Goal: Task Accomplishment & Management: Complete application form

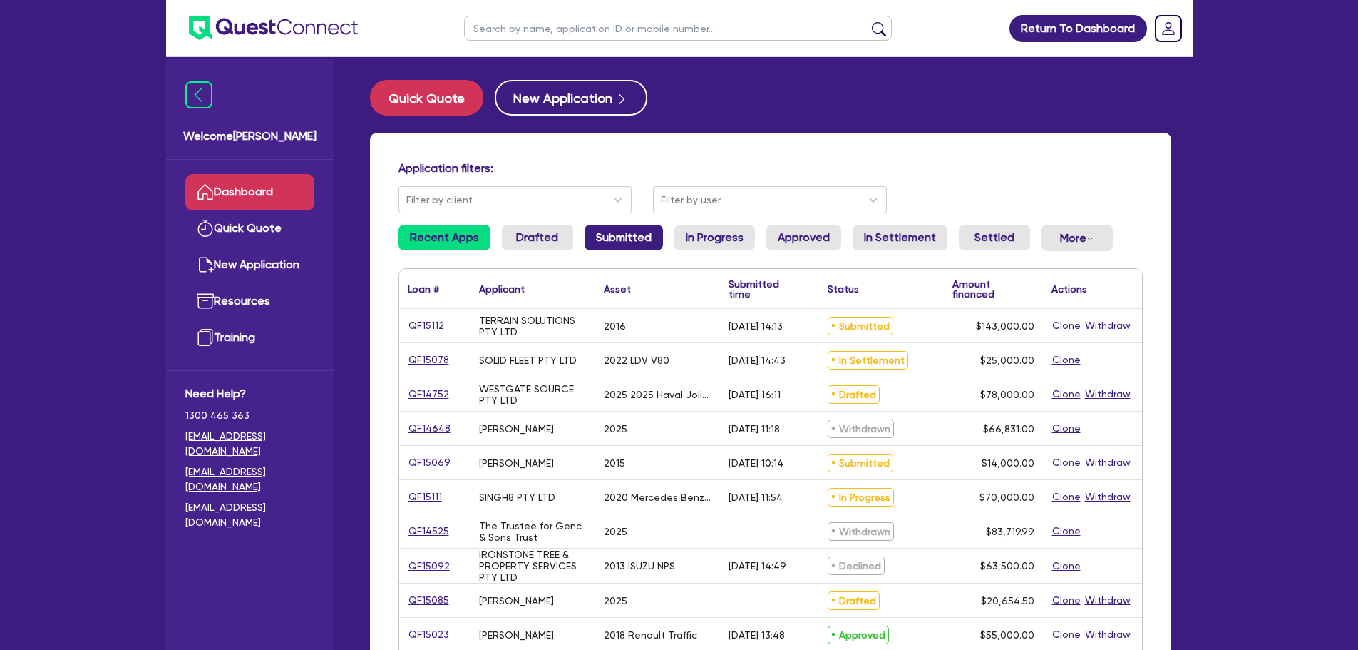
click at [602, 238] on link "Submitted" at bounding box center [624, 238] width 78 height 26
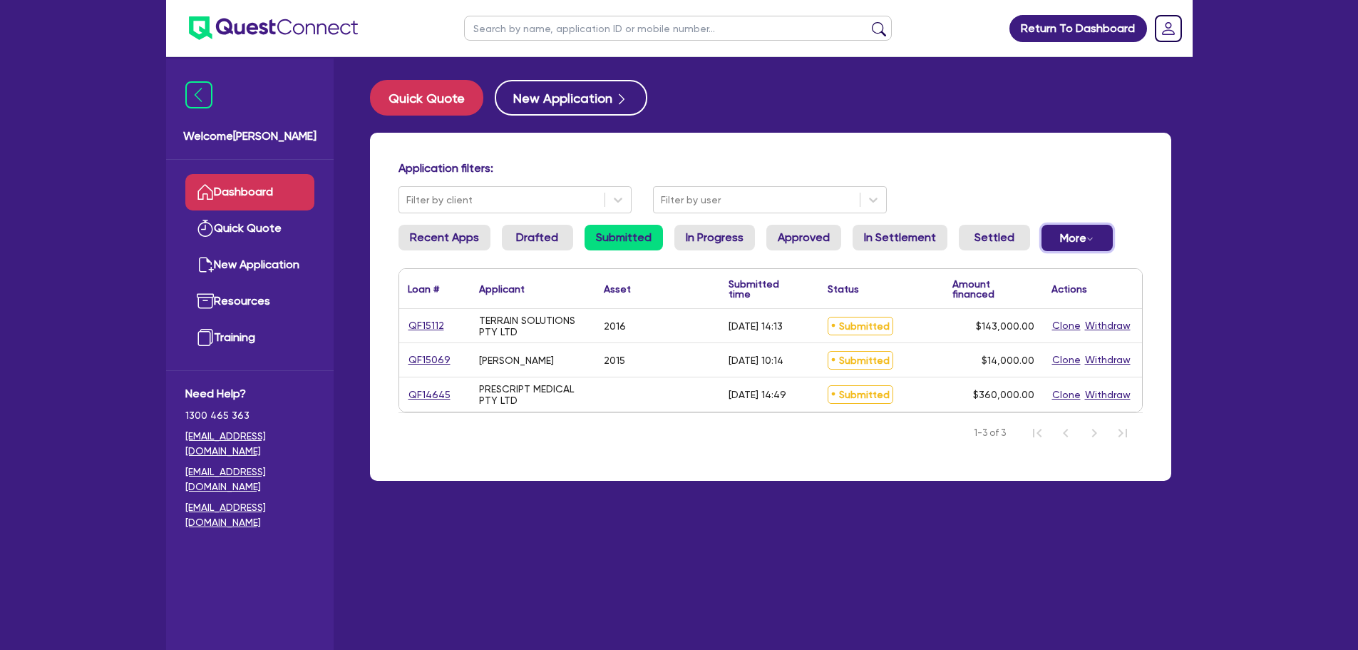
click at [1064, 235] on button "More Withdrawn Declined" at bounding box center [1077, 238] width 71 height 26
click at [1060, 296] on link "Declined" at bounding box center [1053, 295] width 107 height 26
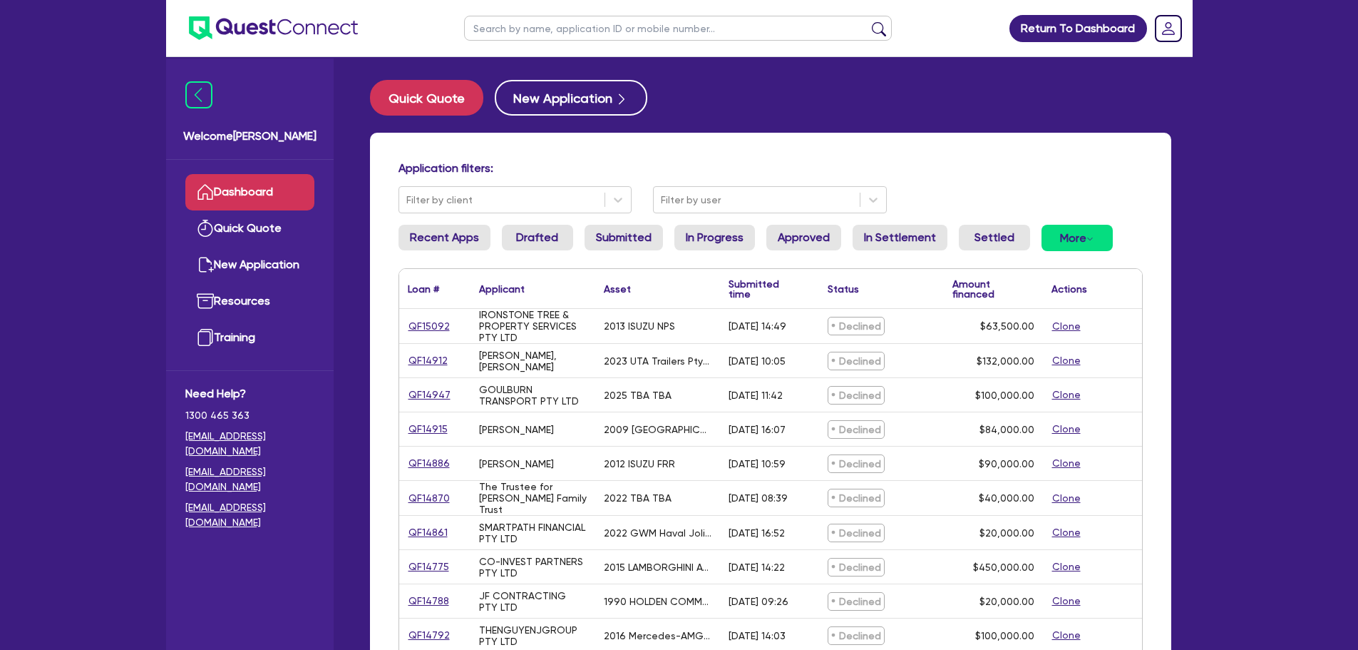
click at [218, 185] on link "Dashboard" at bounding box center [249, 192] width 129 height 36
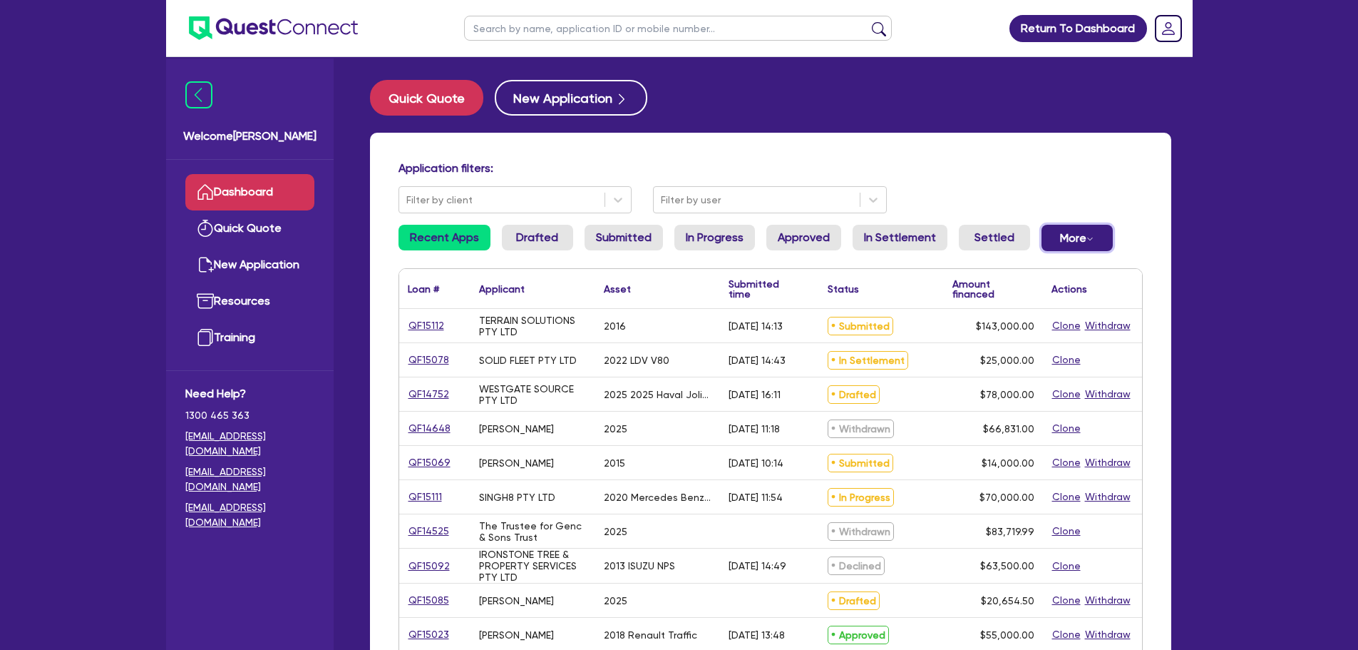
click at [1074, 231] on button "More Withdrawn Declined" at bounding box center [1077, 238] width 71 height 26
click at [1037, 270] on link "Withdrawn" at bounding box center [1053, 270] width 107 height 26
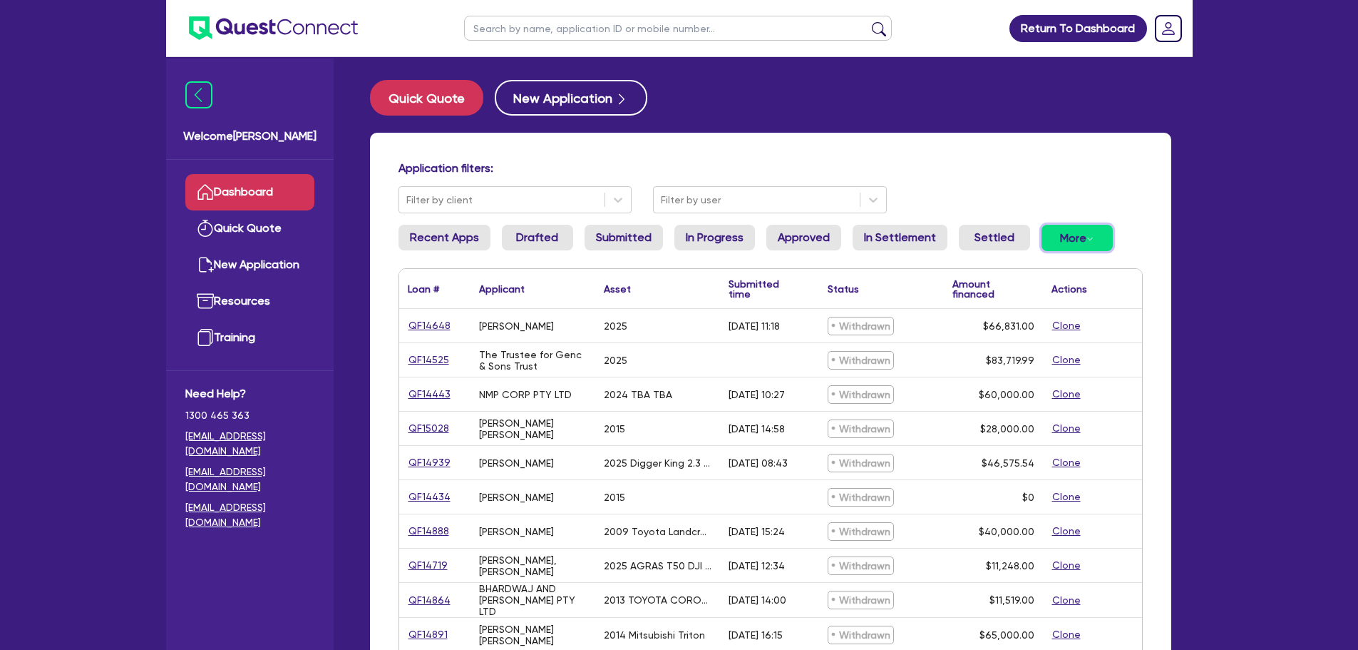
click at [1049, 237] on button "More Withdrawn Declined" at bounding box center [1077, 238] width 71 height 26
click at [1049, 284] on link "Declined" at bounding box center [1053, 295] width 107 height 26
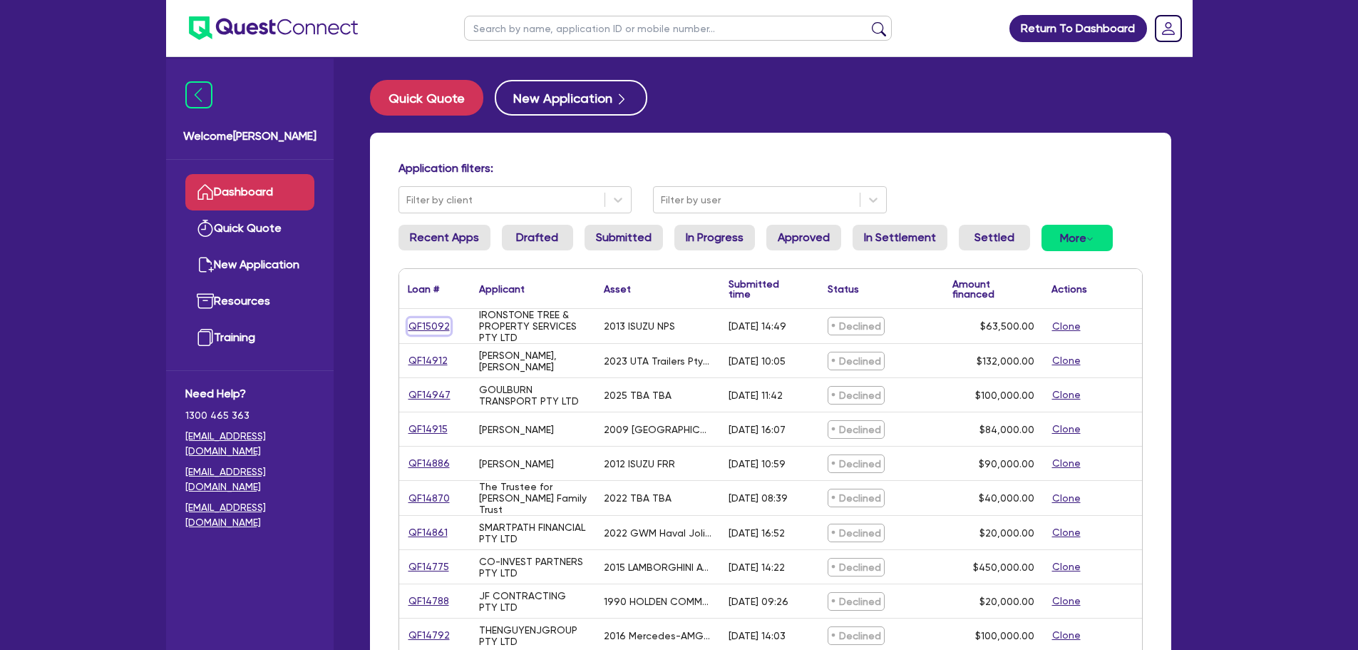
click at [429, 326] on link "QF15092" at bounding box center [429, 326] width 43 height 16
select select "CARS_AND_LIGHT_TRUCKS"
select select "LIGHT_TRUCKS"
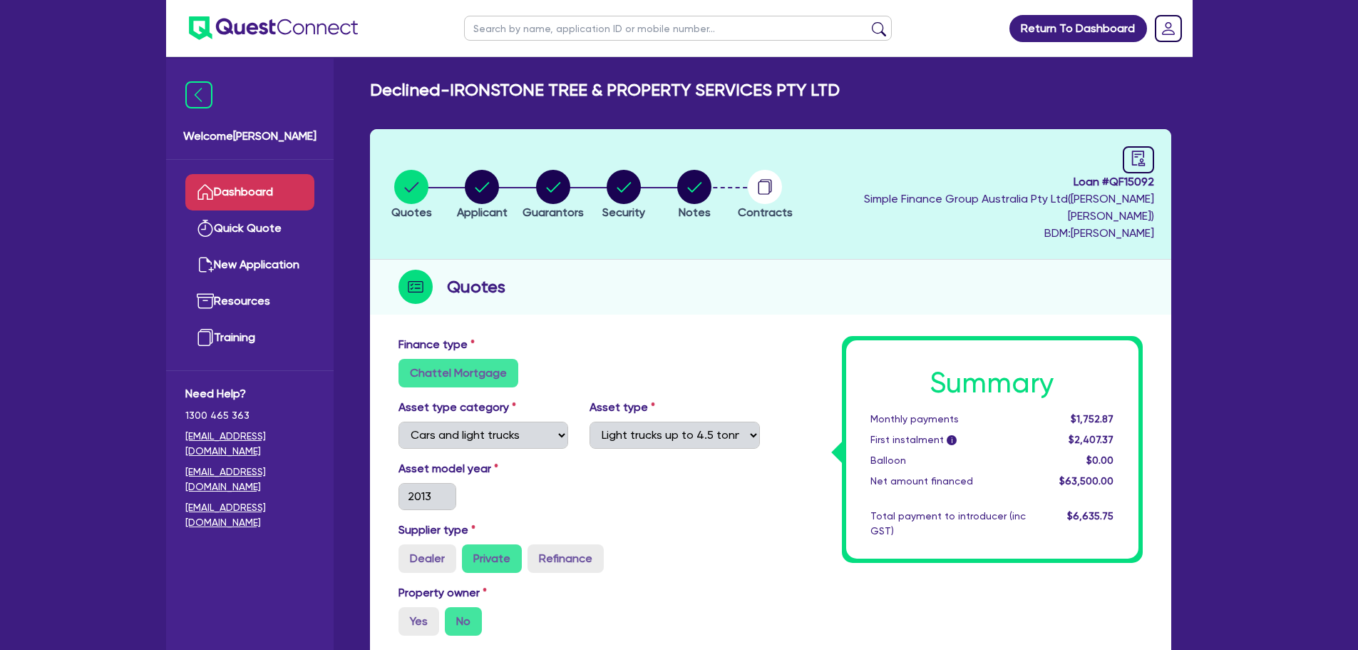
click at [290, 194] on link "Dashboard" at bounding box center [249, 192] width 129 height 36
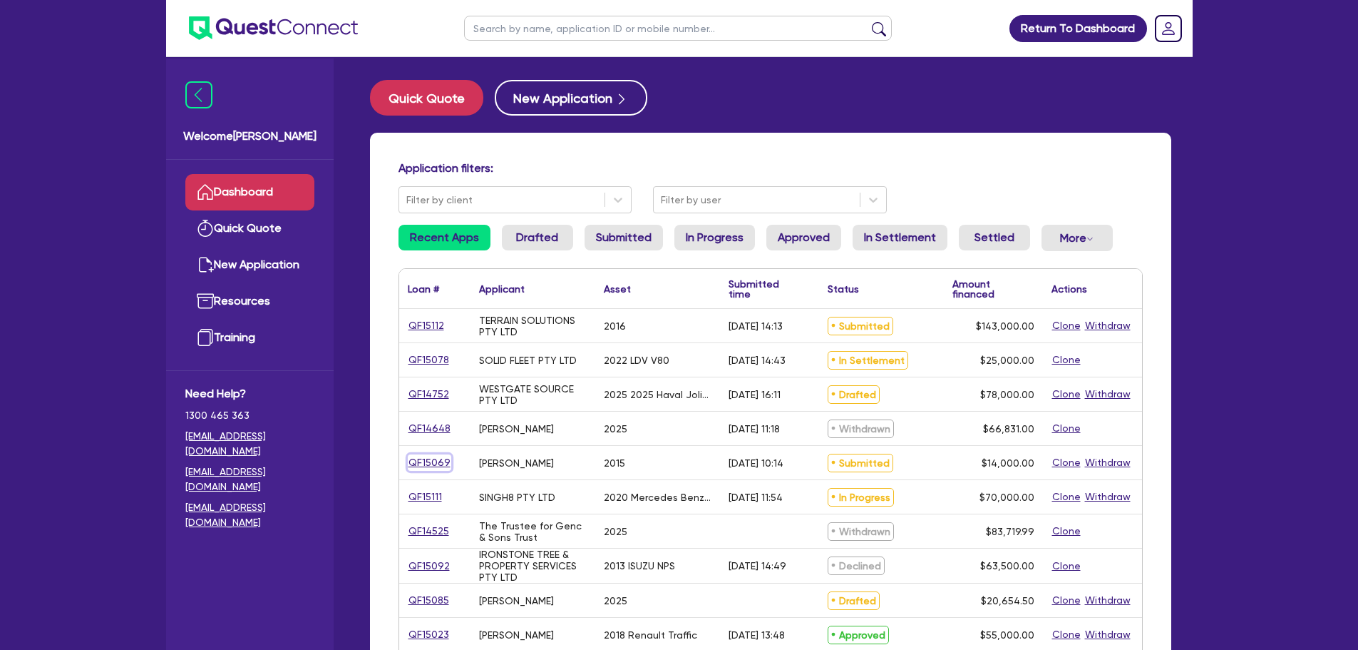
click at [414, 461] on link "QF15069" at bounding box center [429, 462] width 43 height 16
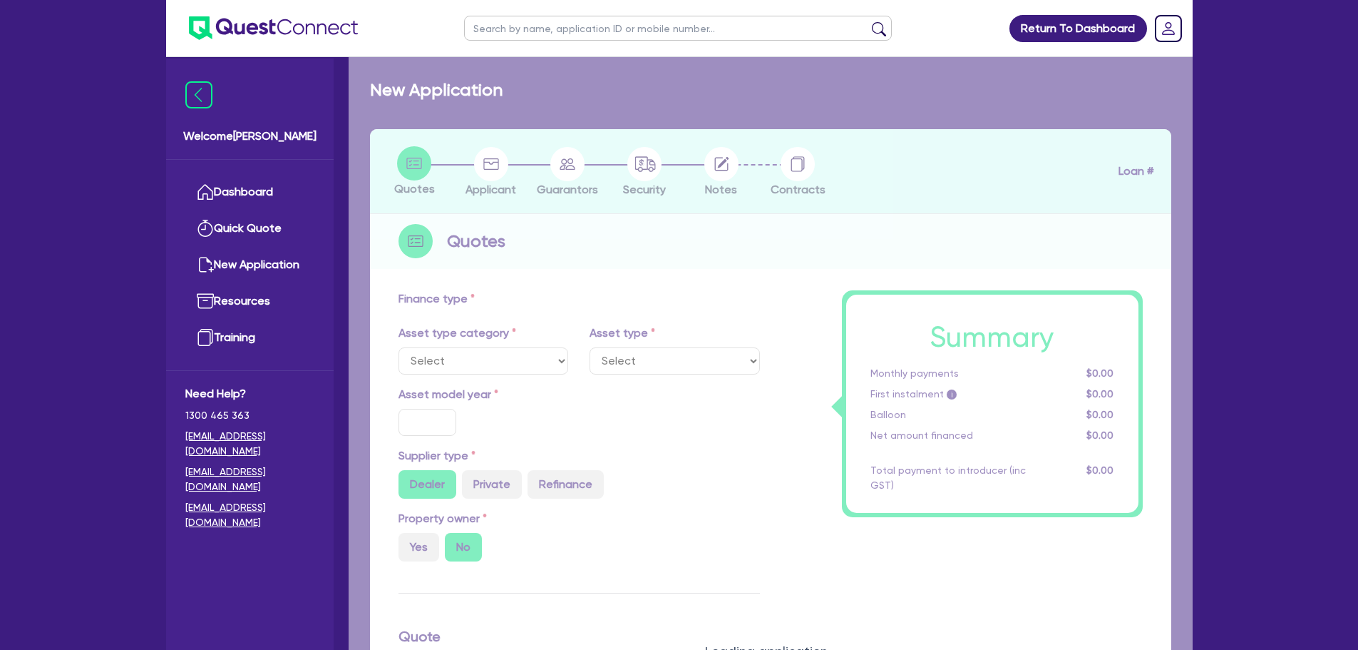
select select "CARS_AND_LIGHT_TRUCKS"
type input "2015"
radio input "false"
radio input "true"
type input "14,000"
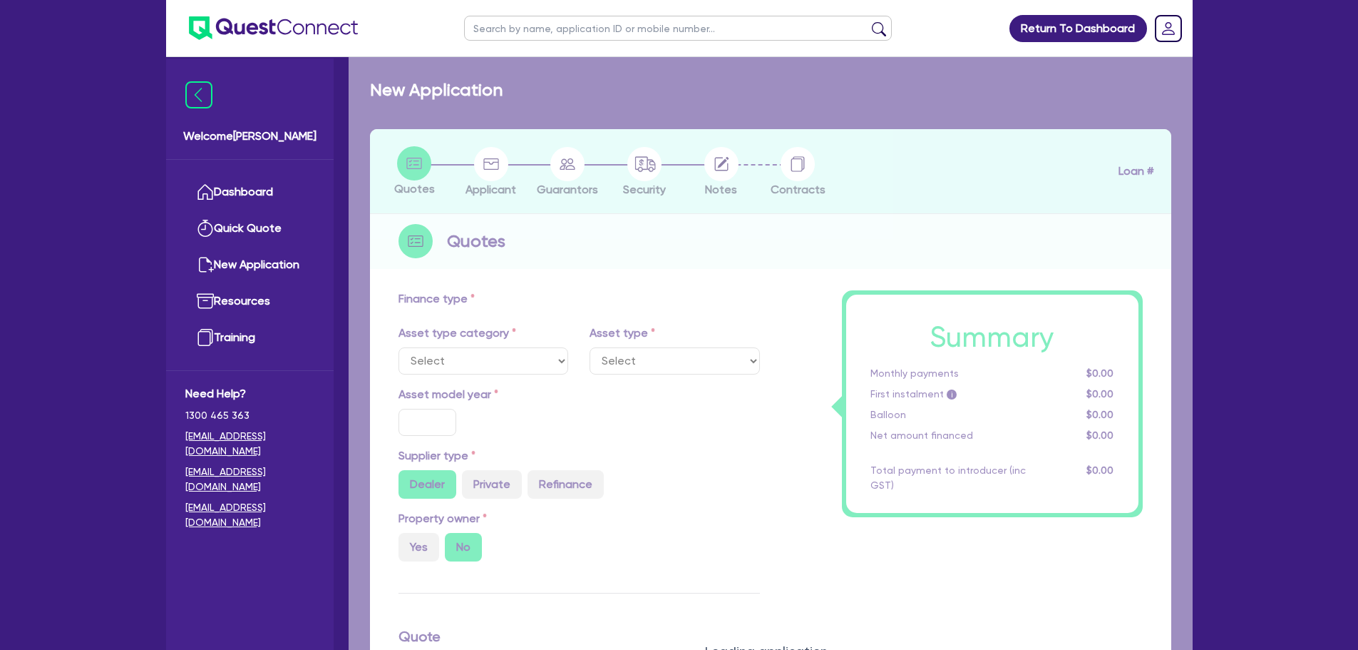
type input "10"
type input "1,400"
type input "17.95"
select select "VANS_AND_UTES"
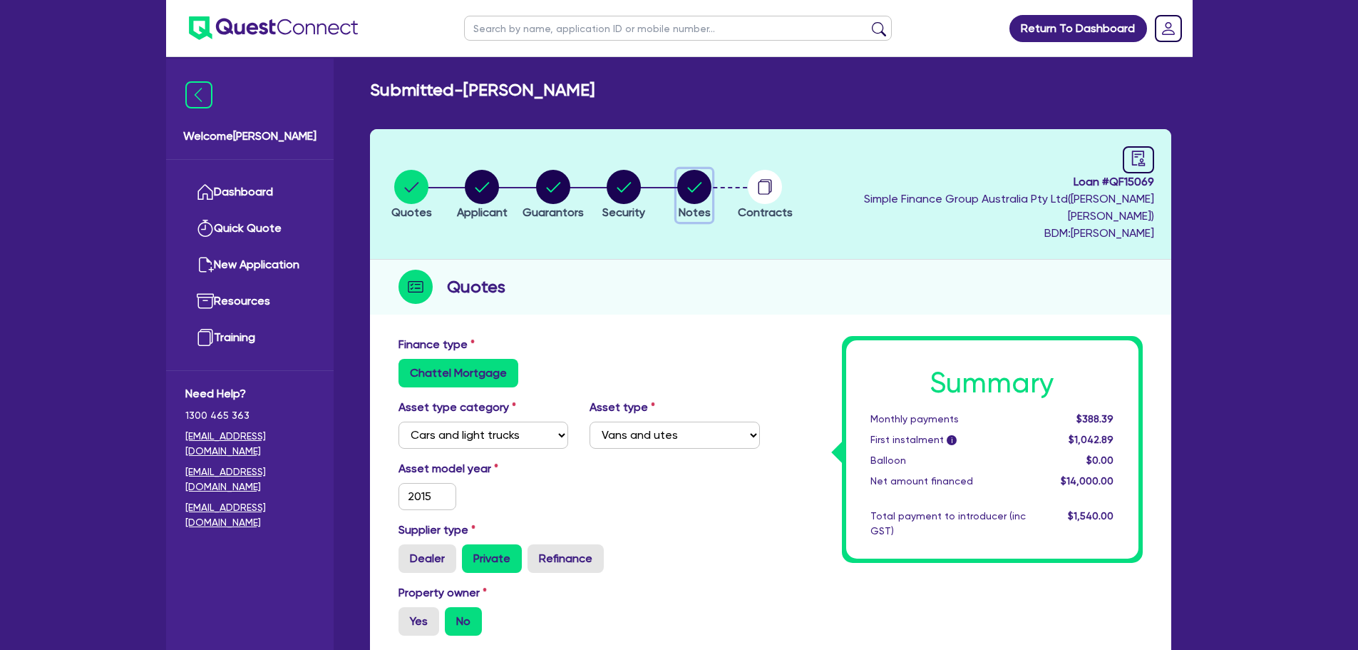
click at [712, 178] on circle "button" at bounding box center [694, 187] width 34 height 34
select select "Quest Finance - Own Book"
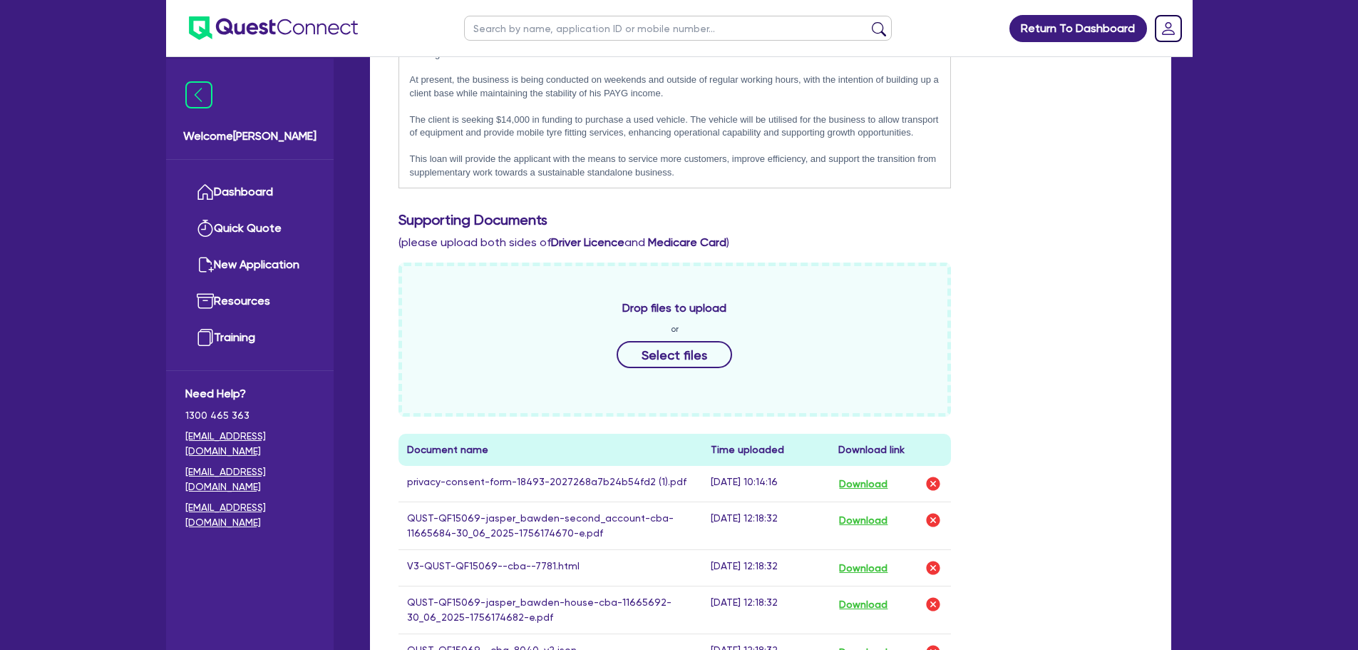
scroll to position [784, 0]
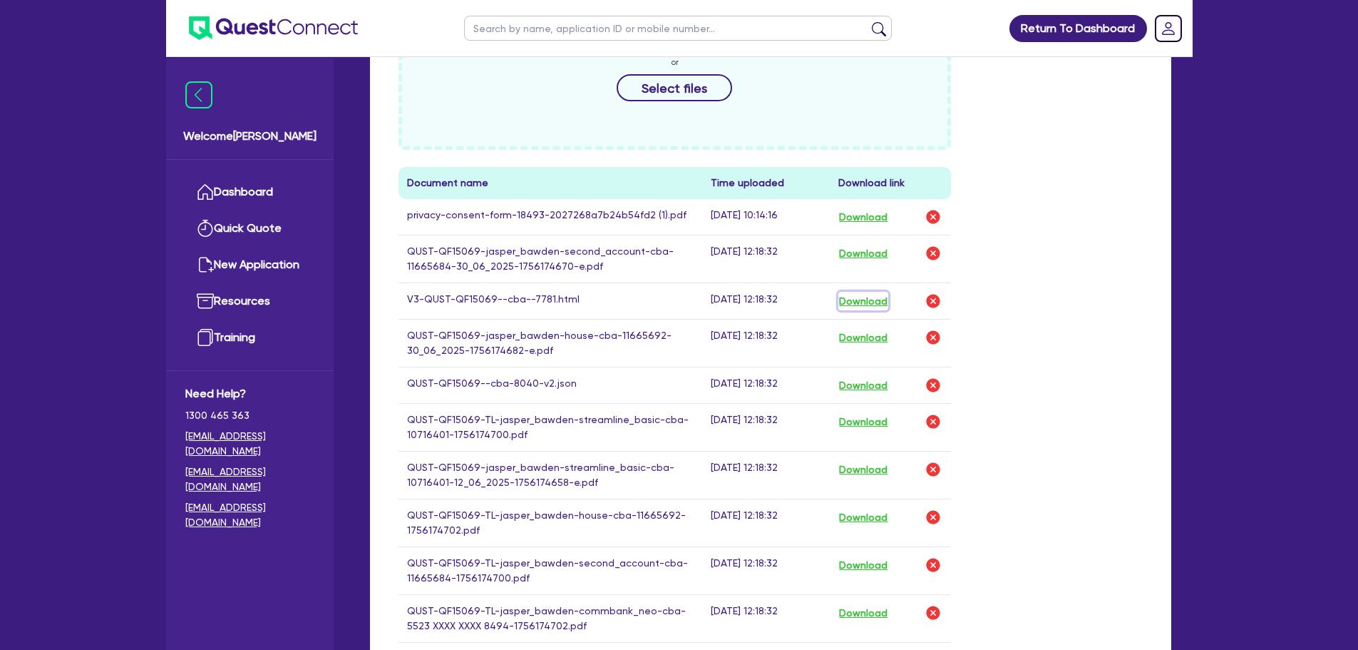
click at [874, 292] on button "Download" at bounding box center [863, 301] width 50 height 19
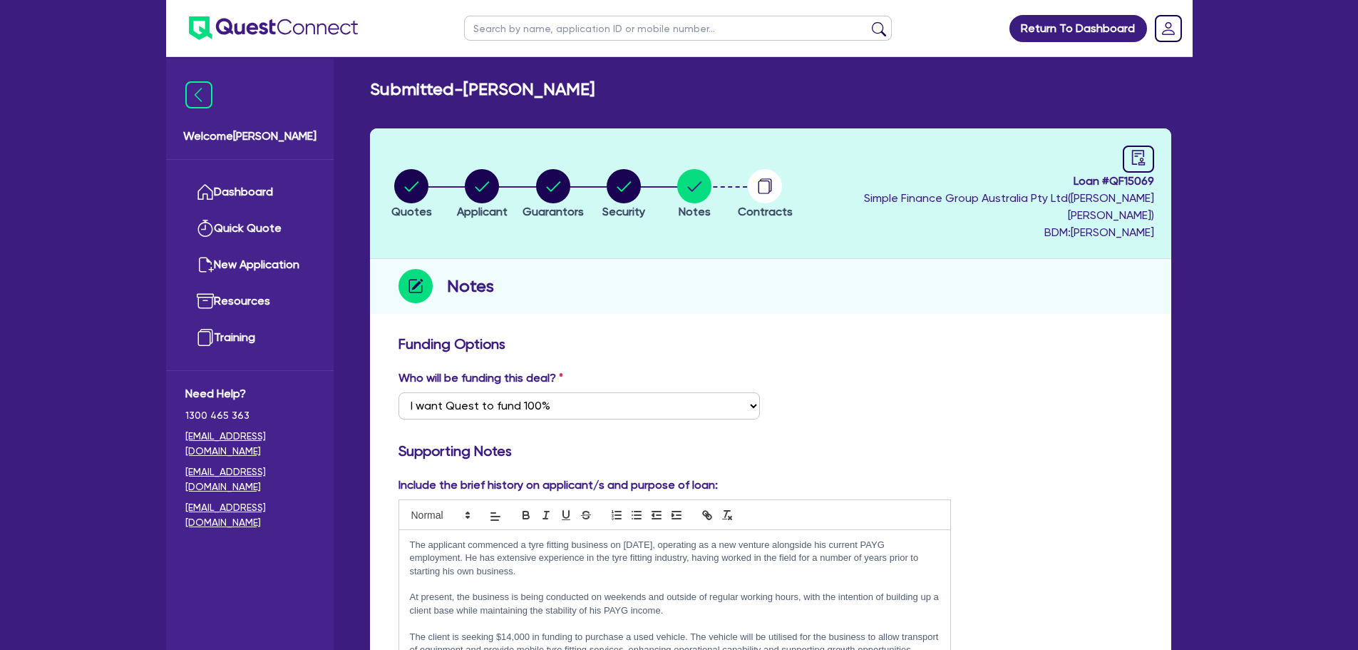
scroll to position [0, 0]
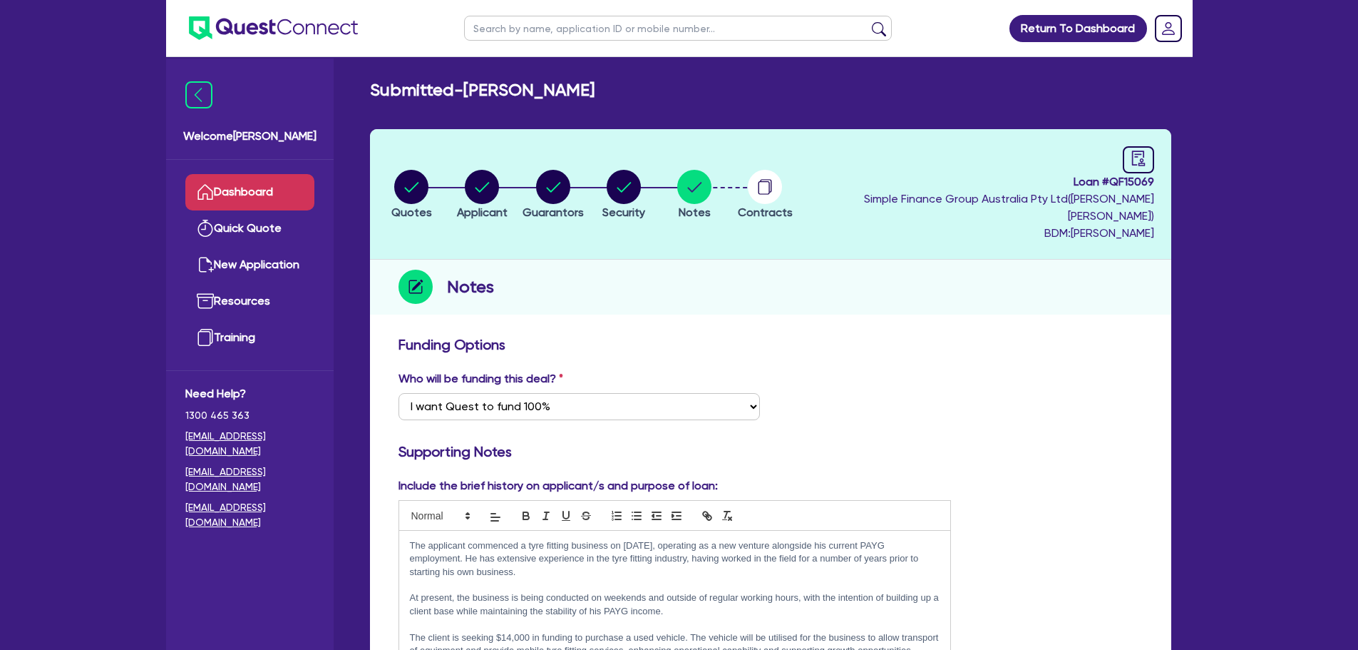
click at [299, 185] on link "Dashboard" at bounding box center [249, 192] width 129 height 36
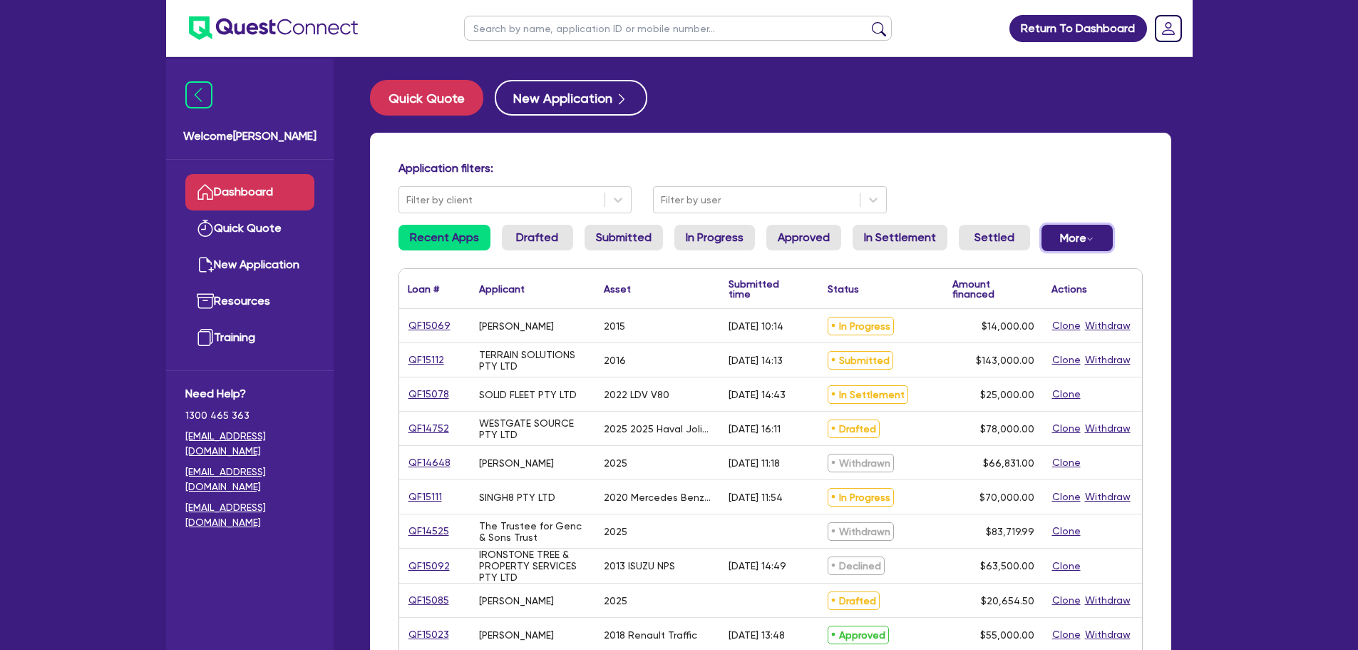
click at [1050, 238] on button "More Withdrawn Declined" at bounding box center [1077, 238] width 71 height 26
click at [1028, 287] on link "Declined" at bounding box center [1053, 295] width 107 height 26
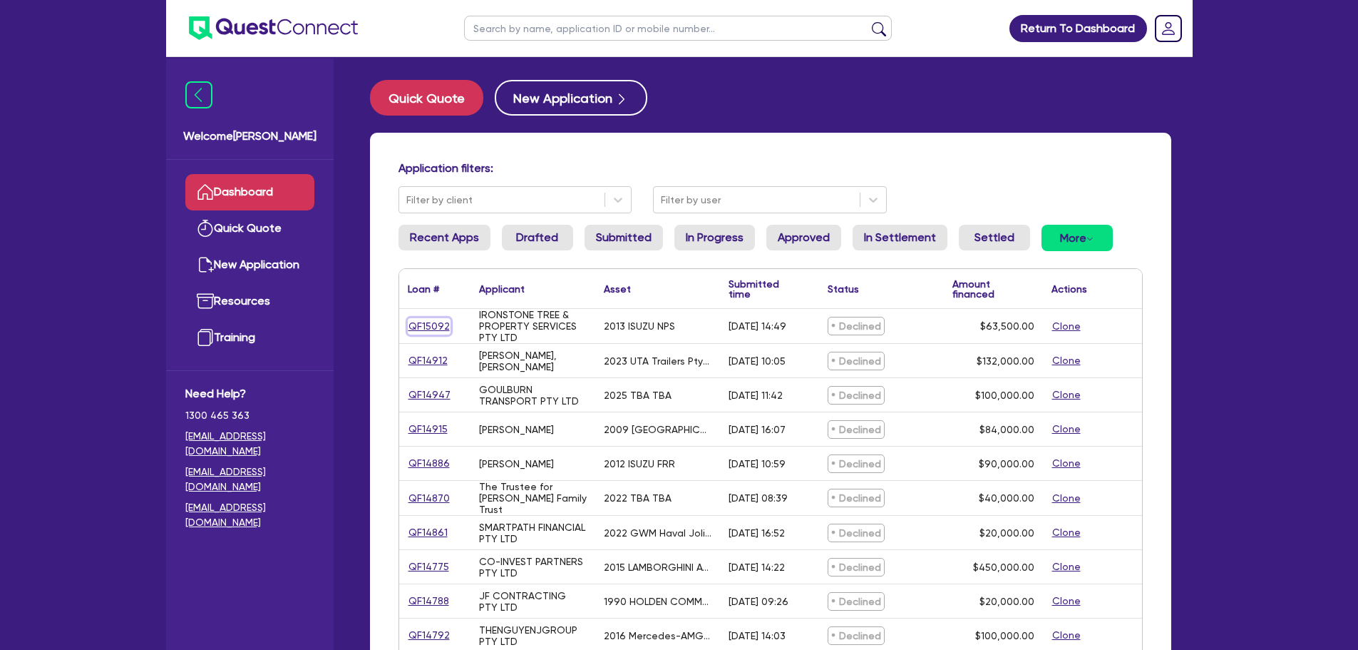
click at [435, 324] on link "QF15092" at bounding box center [429, 326] width 43 height 16
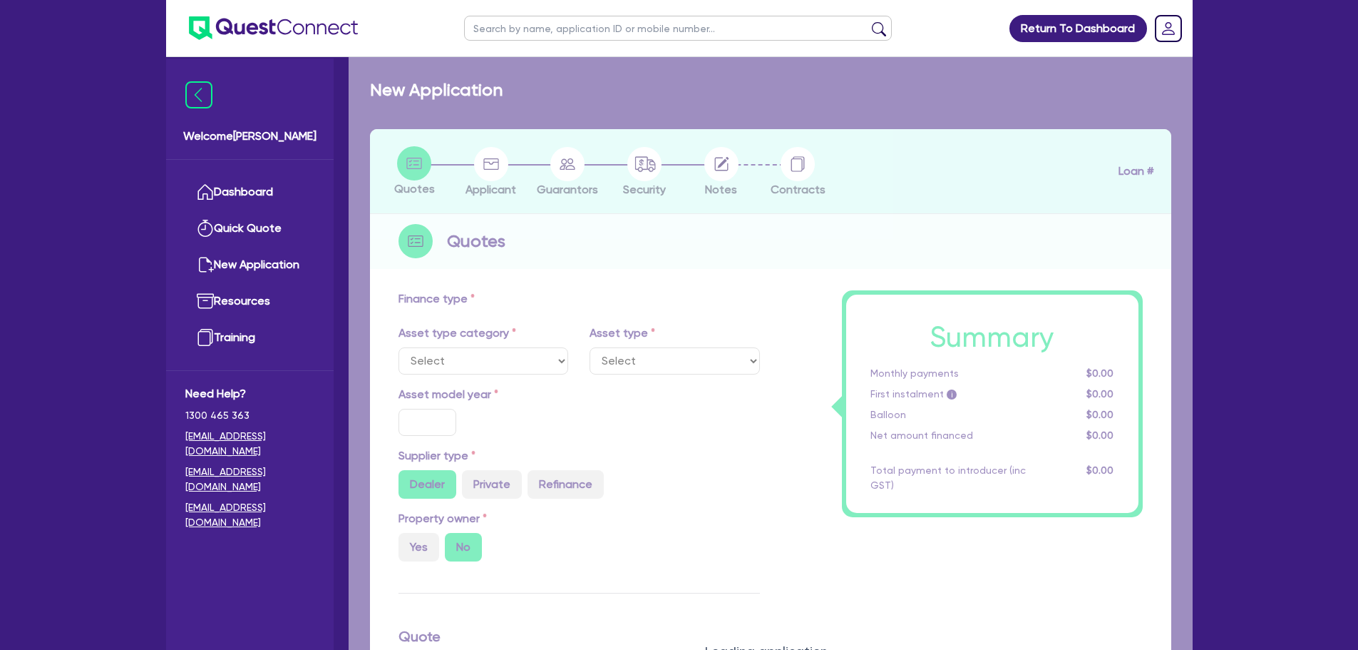
select select "CARS_AND_LIGHT_TRUCKS"
type input "2013"
radio input "false"
radio input "true"
type input "71,000"
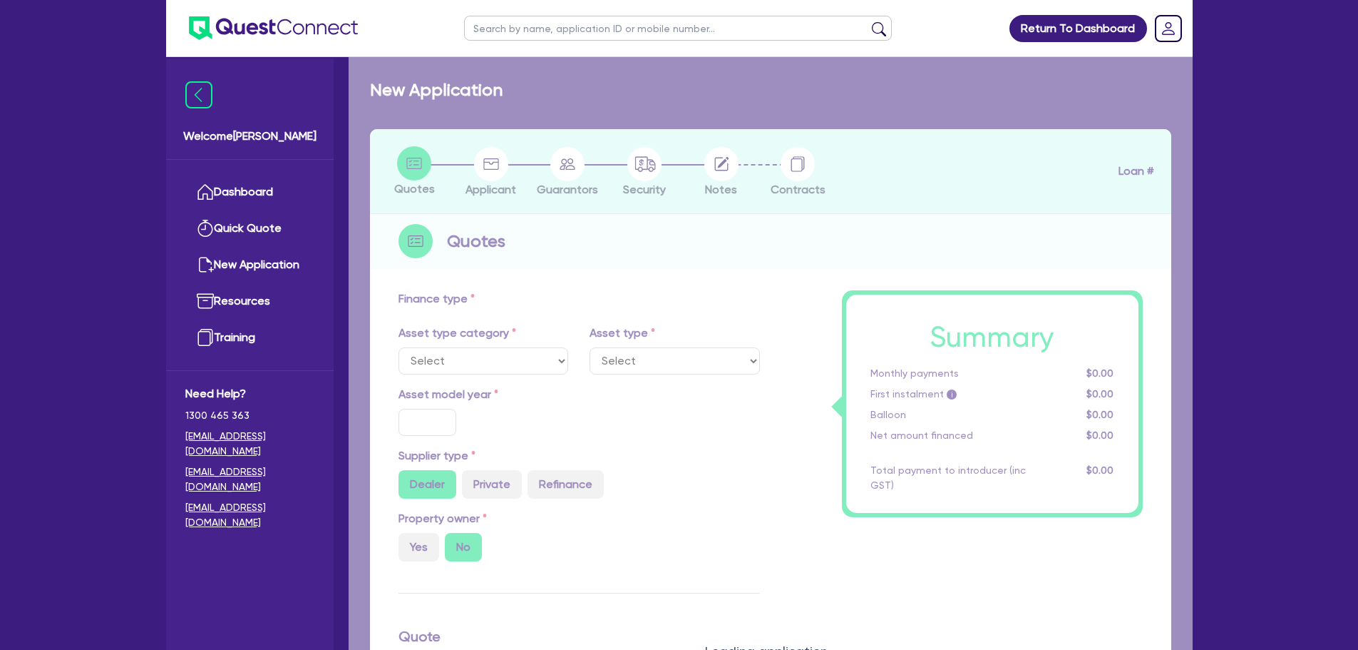
type input "7,500"
type input "9.5"
type input "6,032.5"
type input "17.95"
select select "LIGHT_TRUCKS"
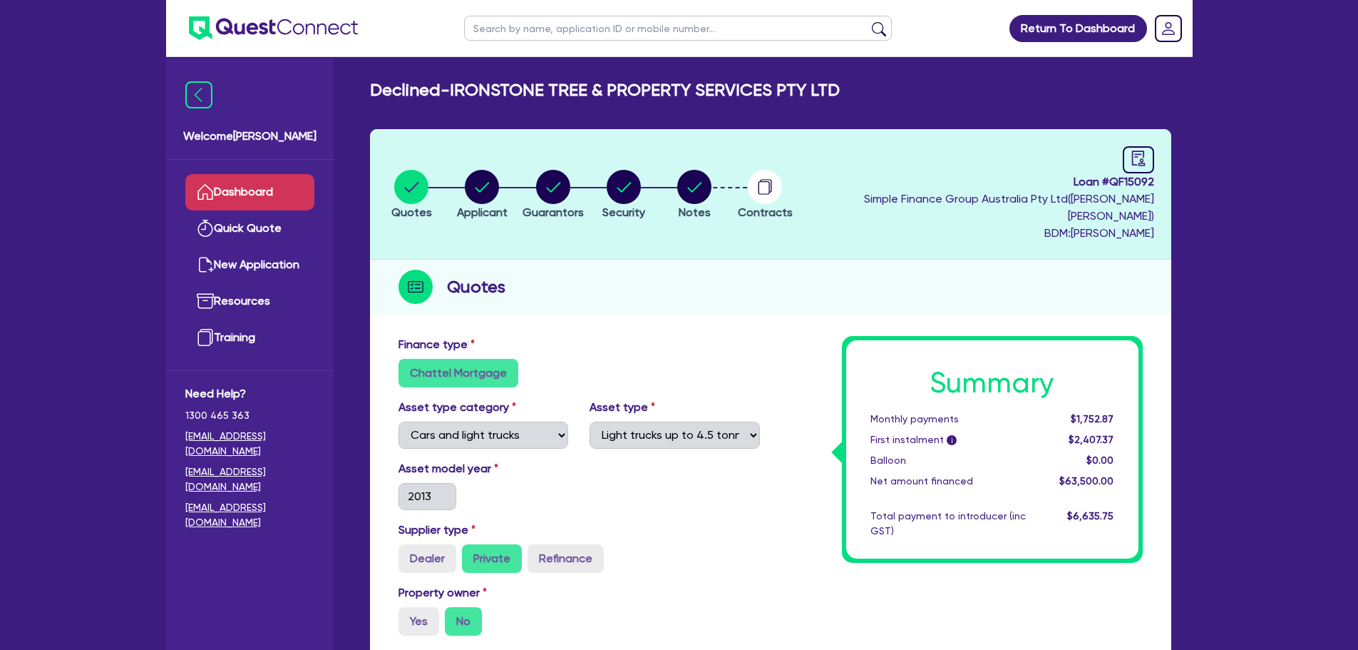
click at [279, 190] on link "Dashboard" at bounding box center [249, 192] width 129 height 36
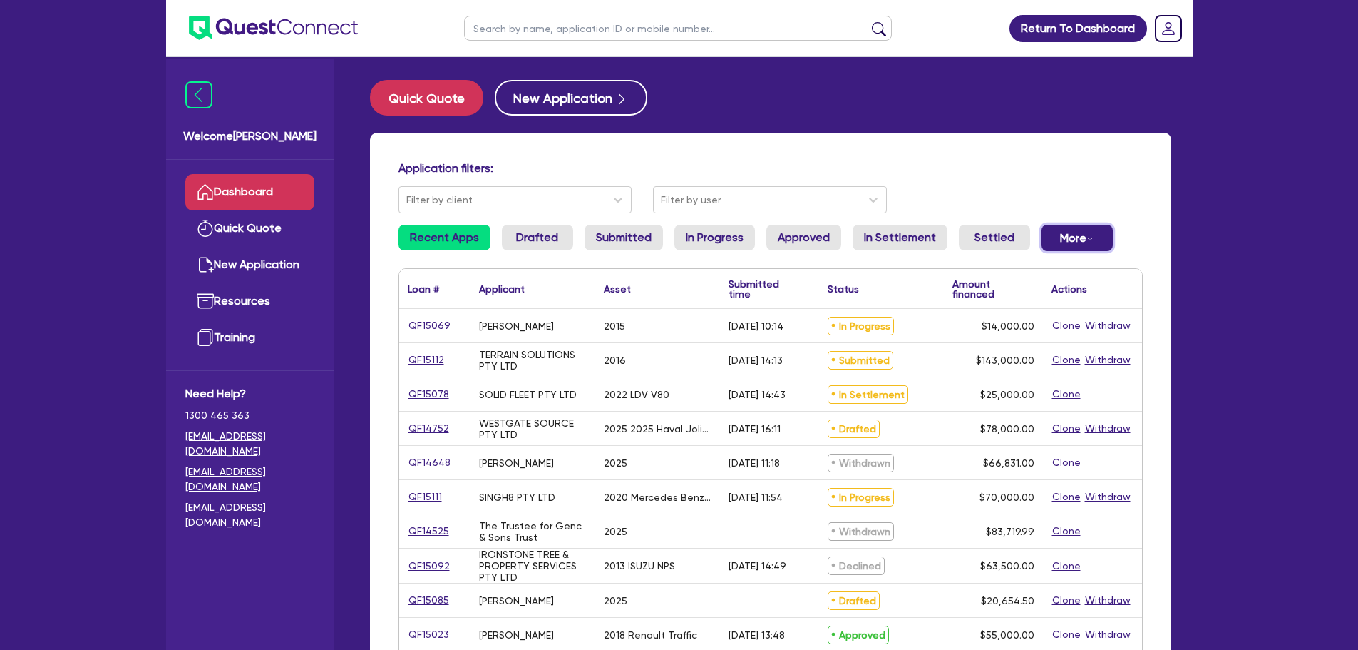
click at [1077, 240] on button "More Withdrawn Declined" at bounding box center [1077, 238] width 71 height 26
click at [817, 243] on link "Approved" at bounding box center [803, 238] width 75 height 26
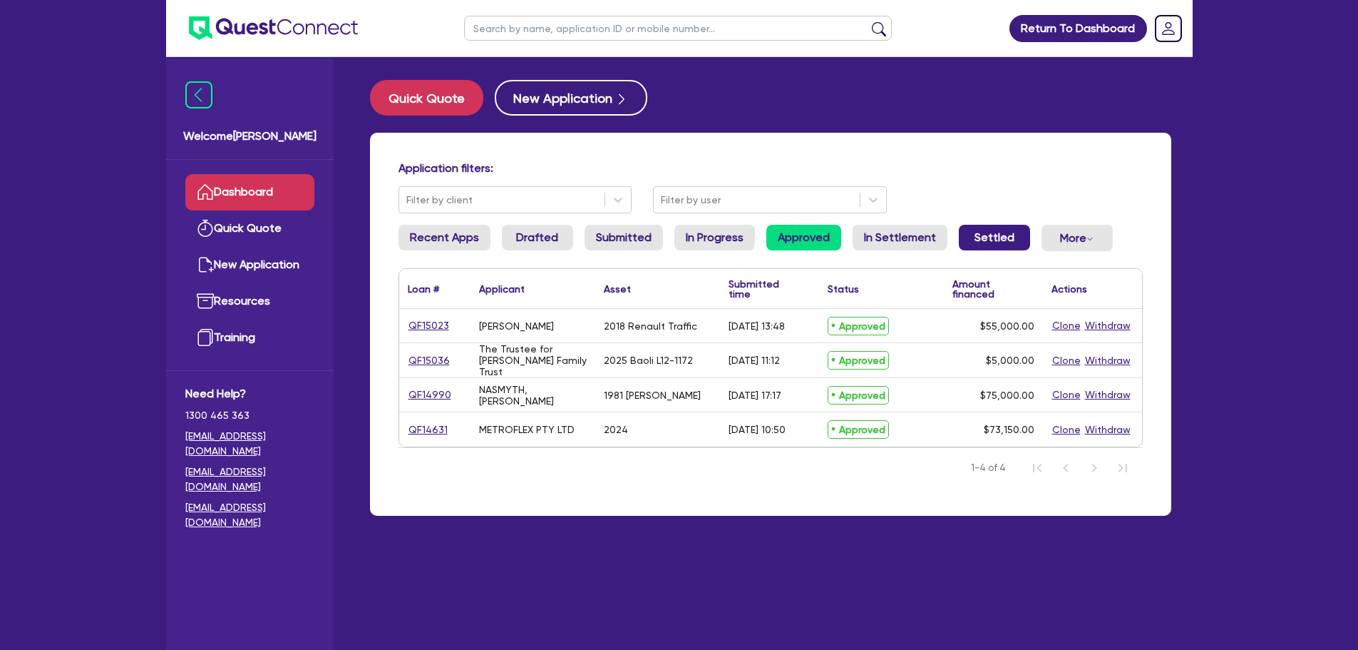
click at [988, 230] on link "Settled" at bounding box center [994, 238] width 71 height 26
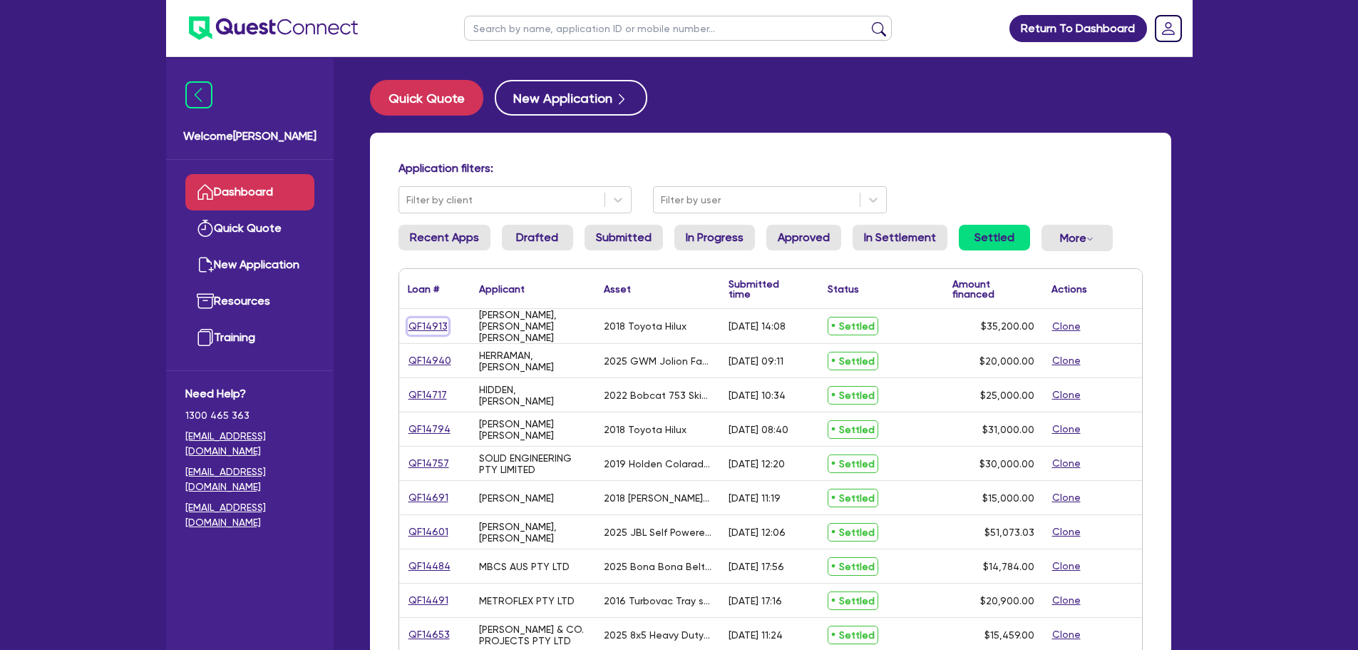
click at [426, 325] on link "QF14913" at bounding box center [428, 326] width 41 height 16
select select "CARS_AND_LIGHT_TRUCKS"
select select "VANS_AND_UTES"
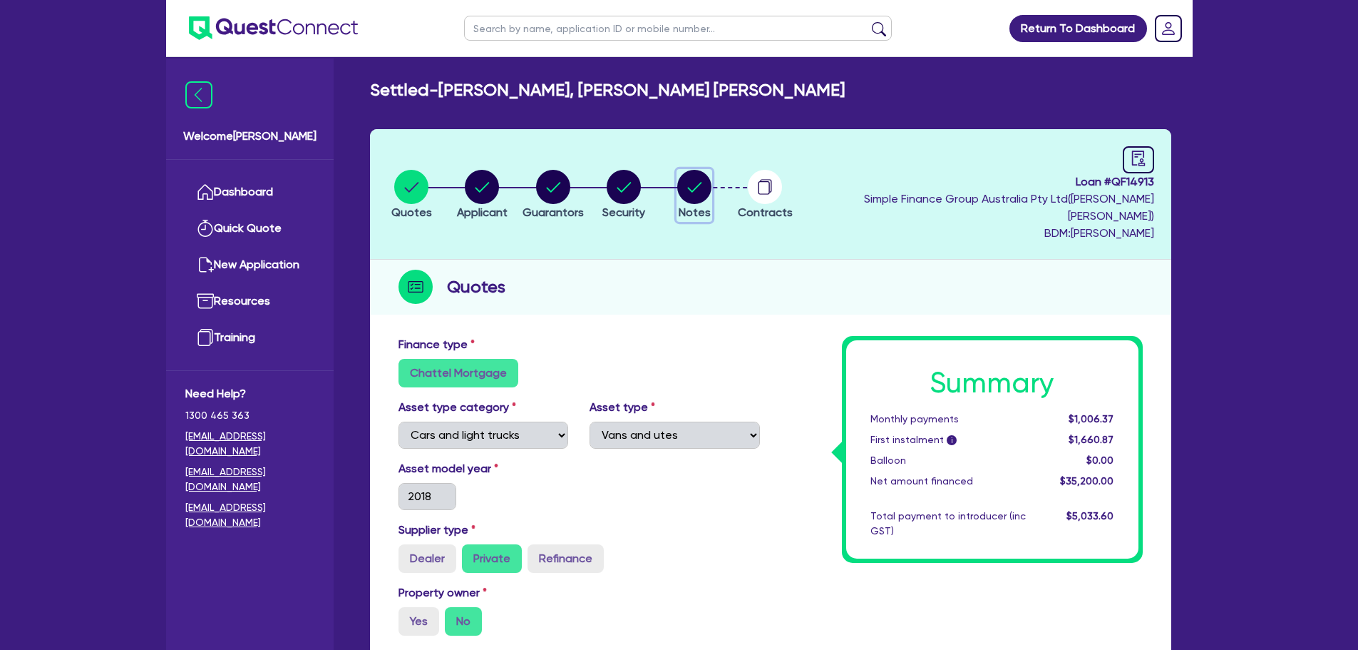
click at [712, 190] on circle "button" at bounding box center [694, 187] width 34 height 34
select select "Quest Finance - Own Book"
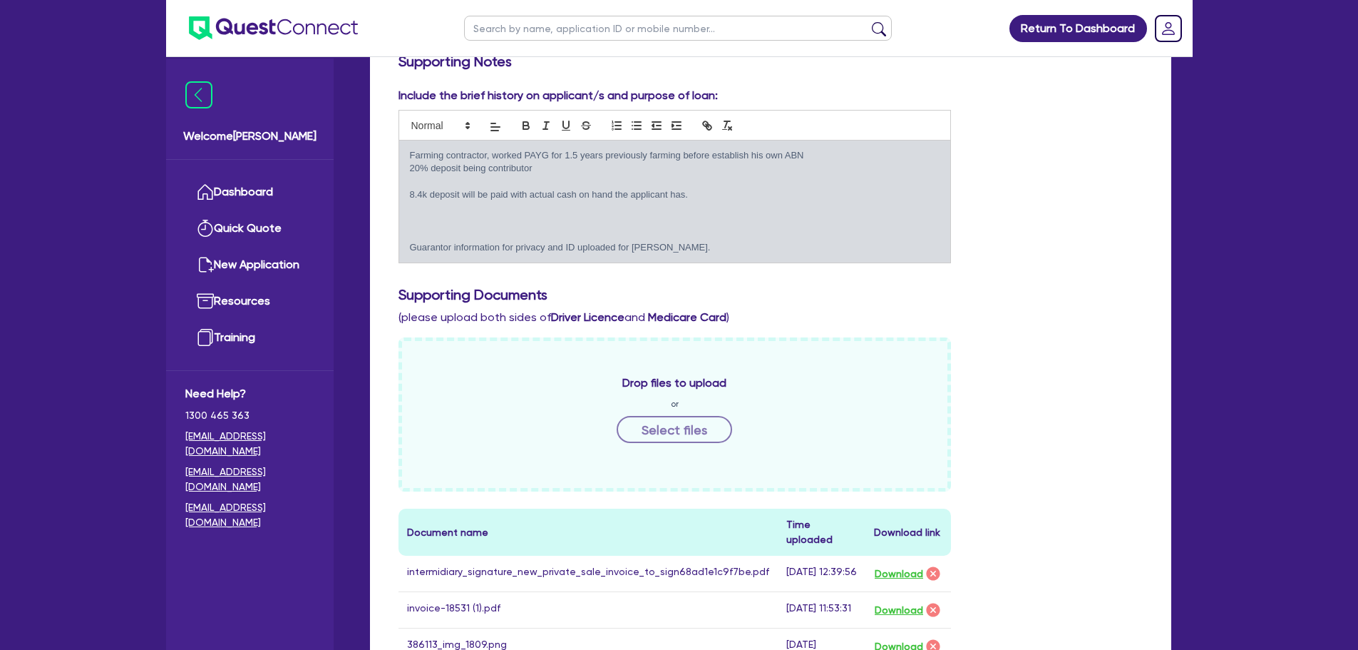
scroll to position [357, 0]
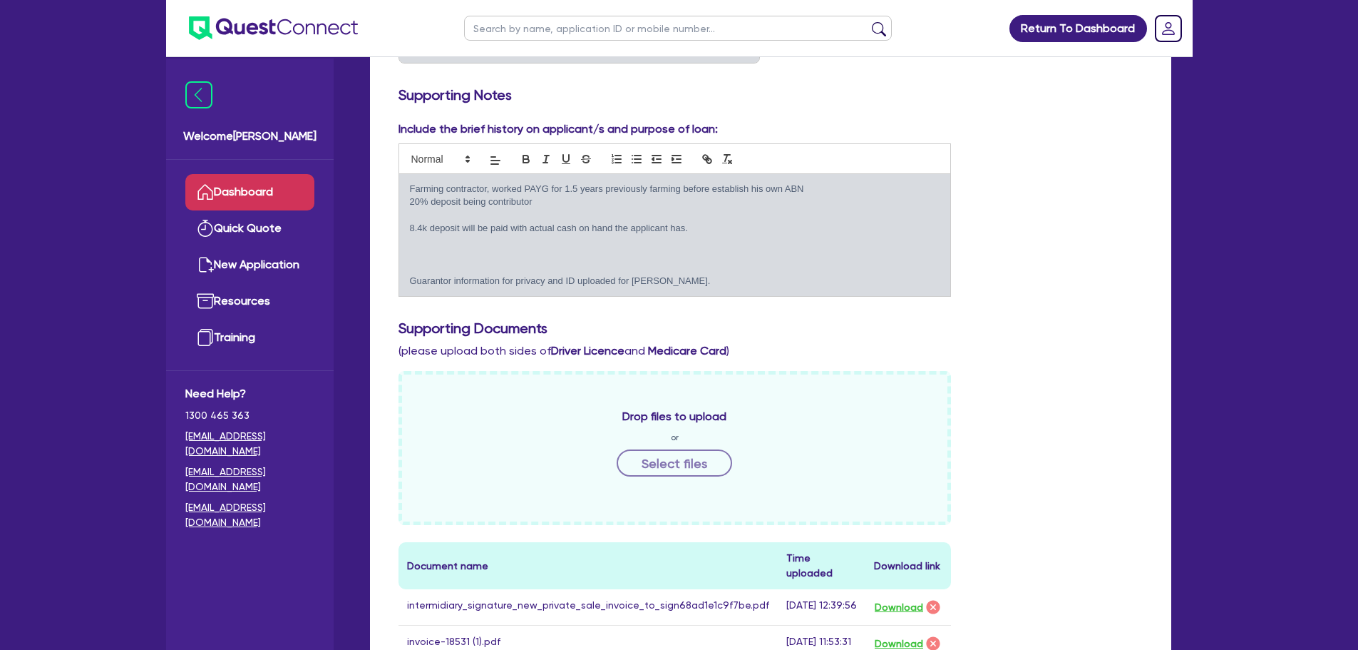
click at [286, 180] on link "Dashboard" at bounding box center [249, 192] width 129 height 36
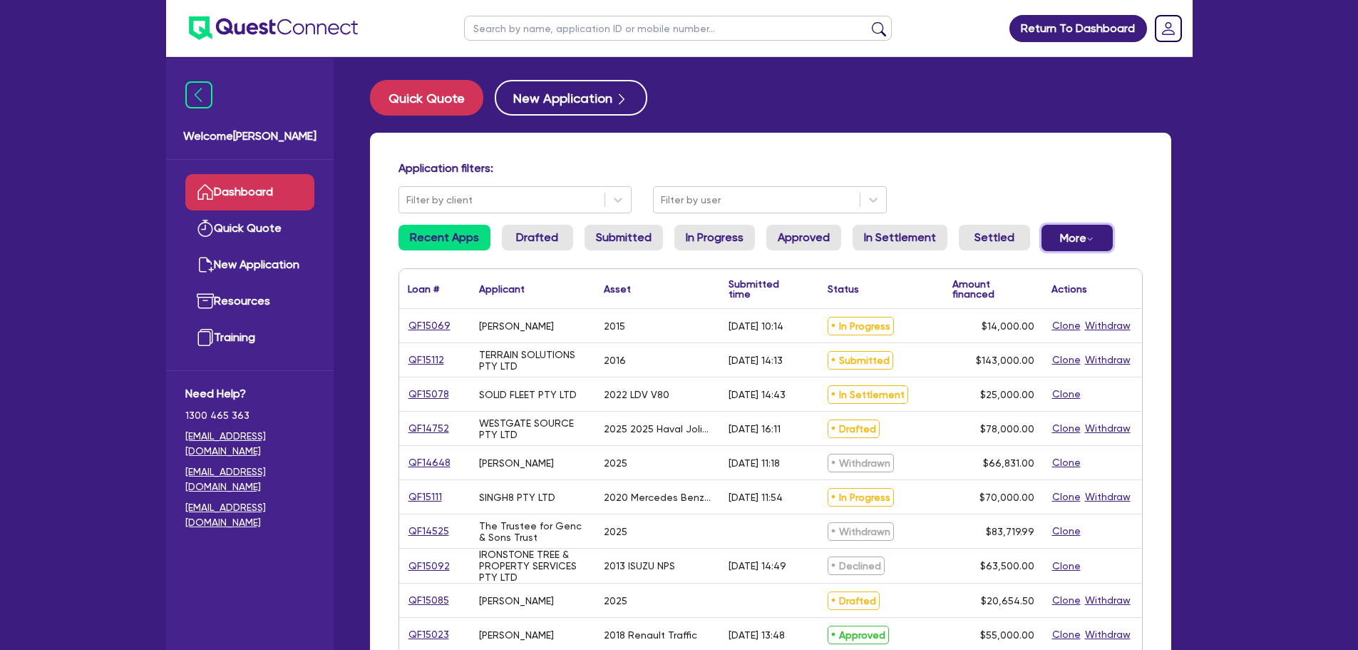
click at [1058, 241] on button "More Withdrawn Declined" at bounding box center [1077, 238] width 71 height 26
click at [1021, 295] on link "Declined" at bounding box center [1053, 295] width 107 height 26
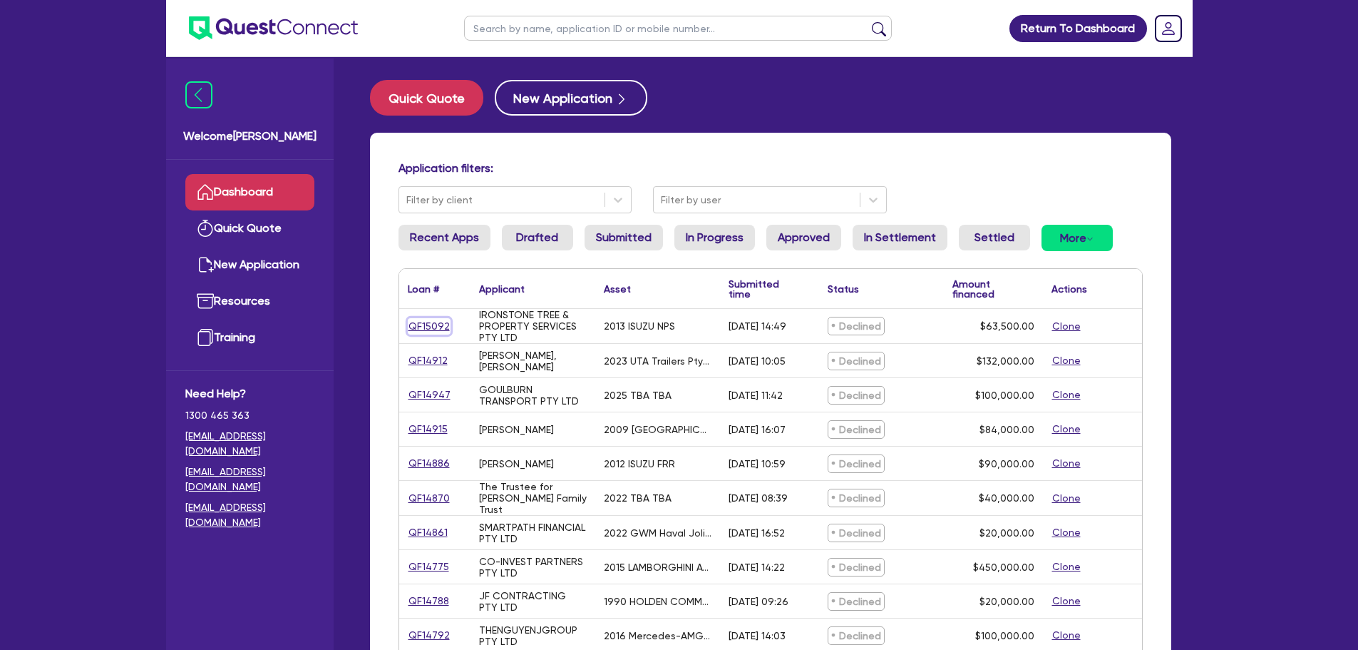
click at [431, 320] on link "QF15092" at bounding box center [429, 326] width 43 height 16
select select "CARS_AND_LIGHT_TRUCKS"
select select "LIGHT_TRUCKS"
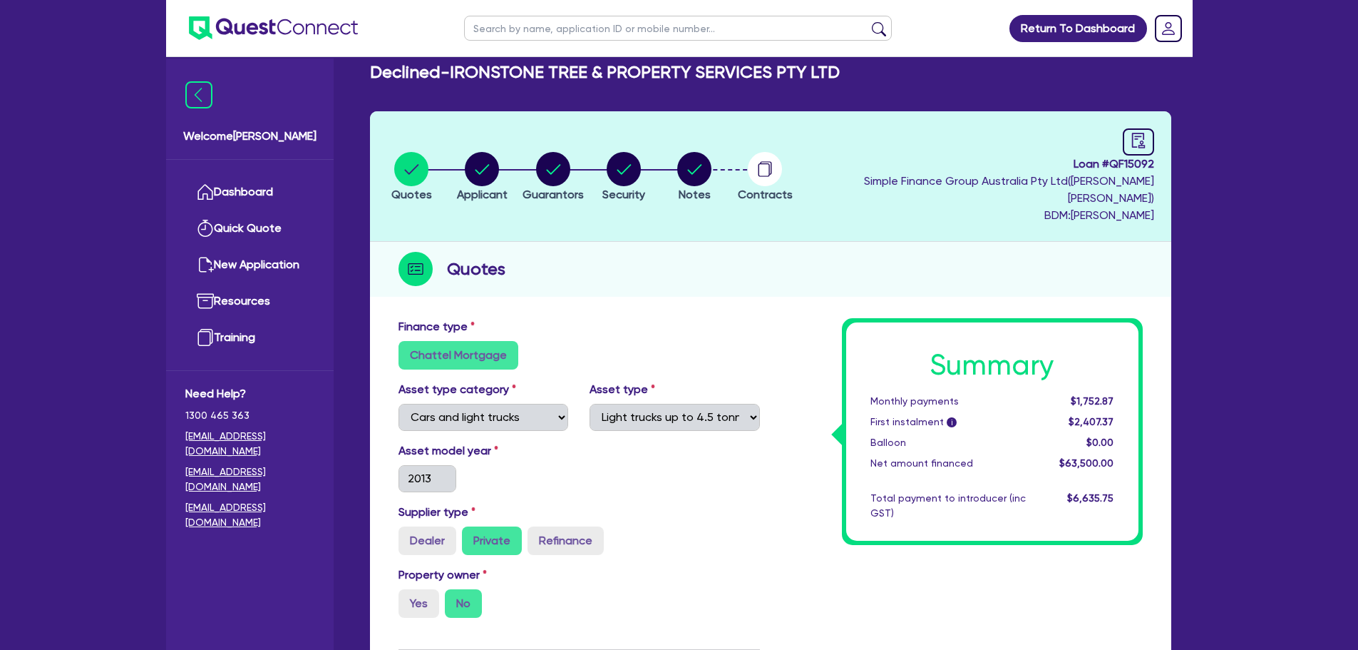
scroll to position [71, 0]
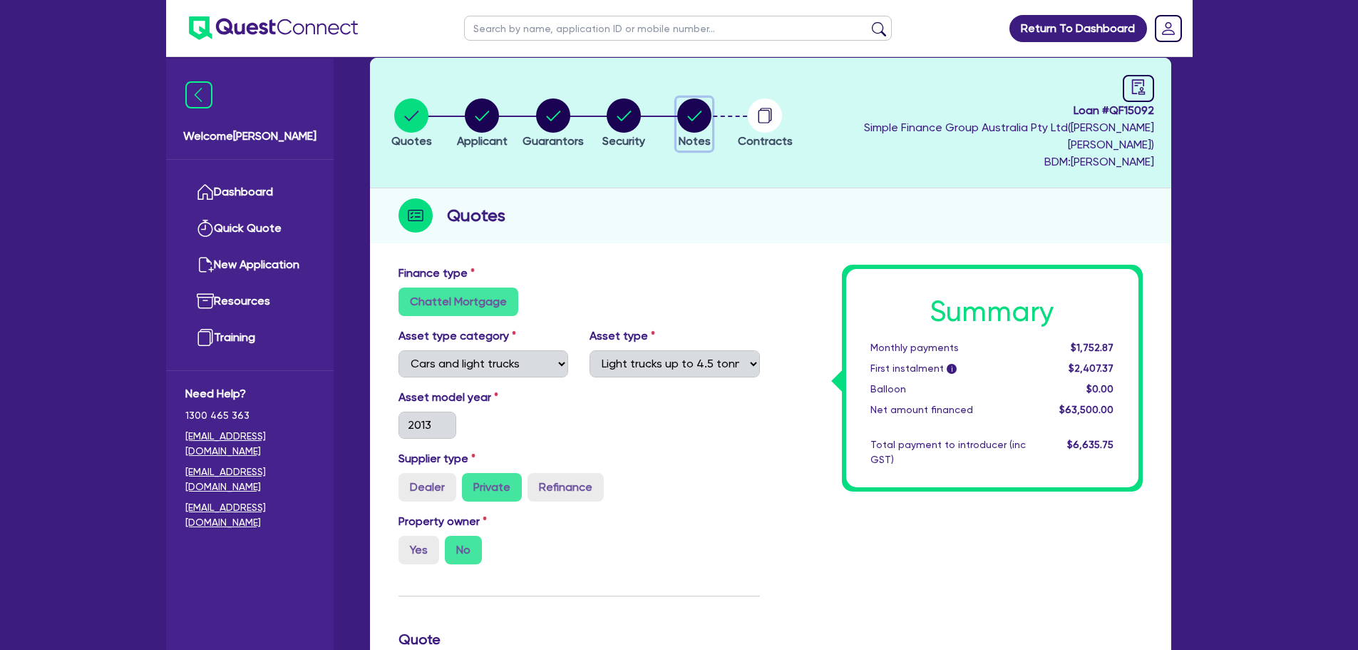
click at [712, 113] on circle "button" at bounding box center [694, 115] width 34 height 34
select select "Quest Finance - Own Book"
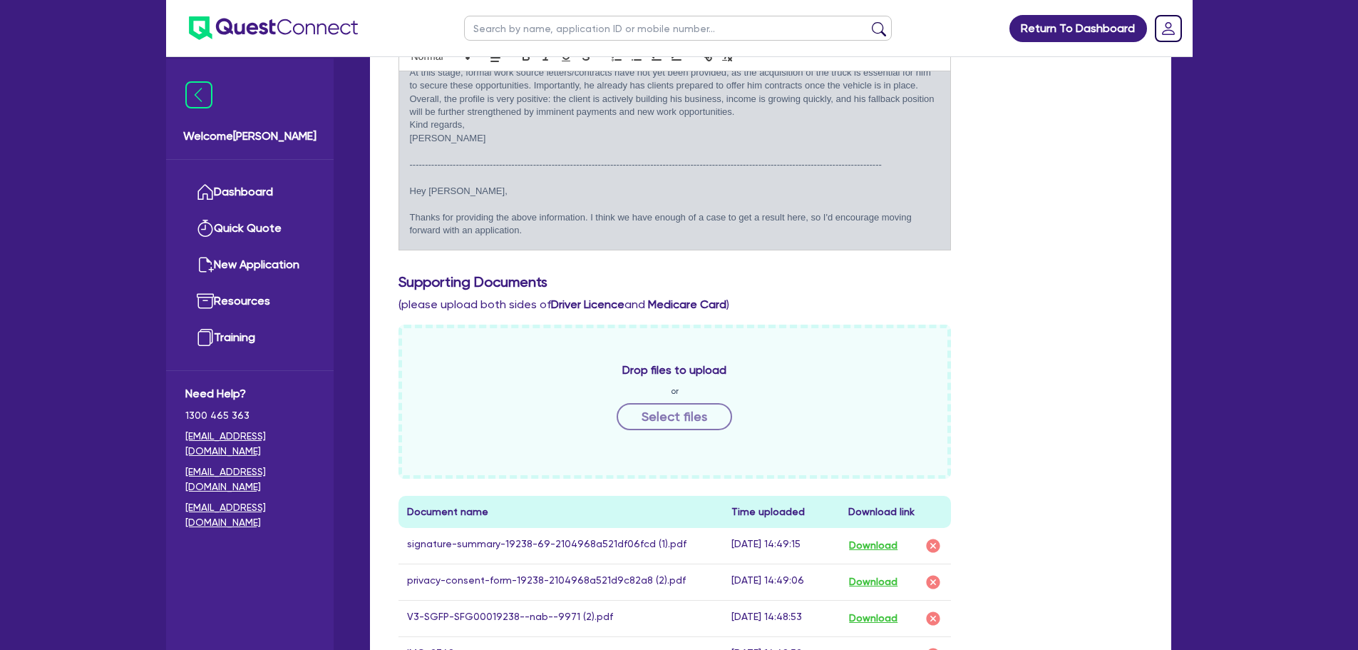
scroll to position [642, 0]
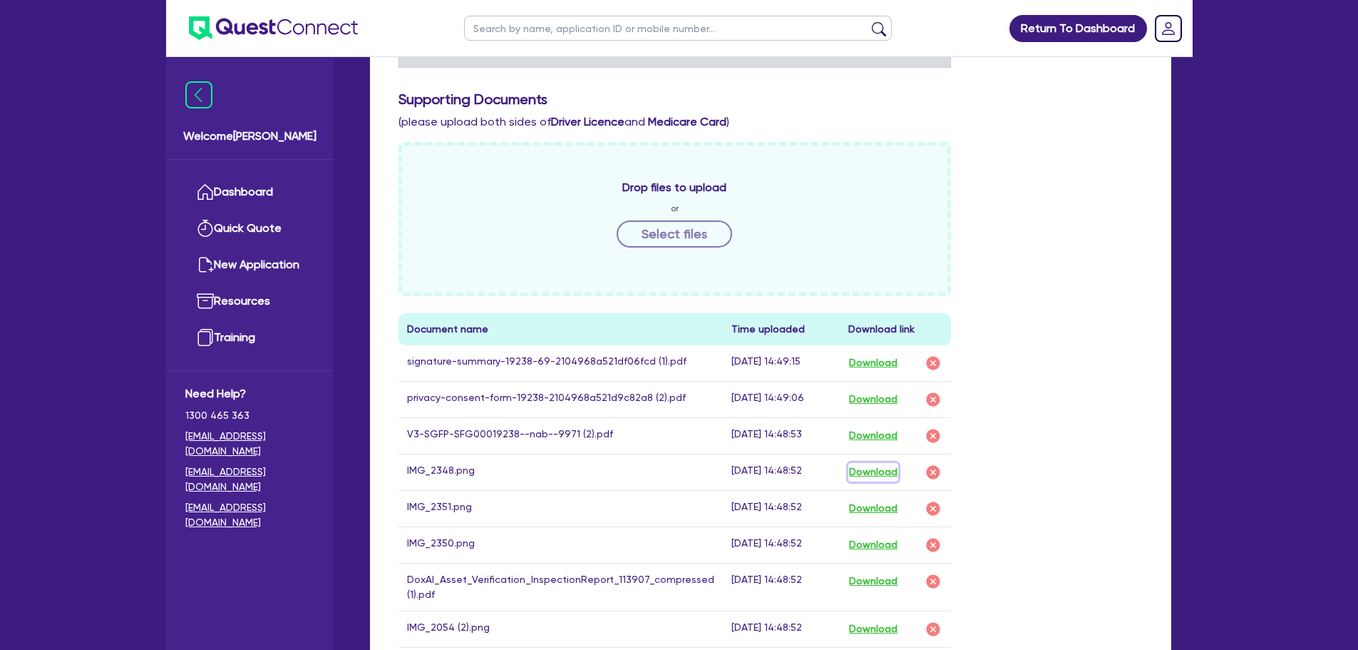
click at [861, 463] on button "Download" at bounding box center [873, 472] width 50 height 19
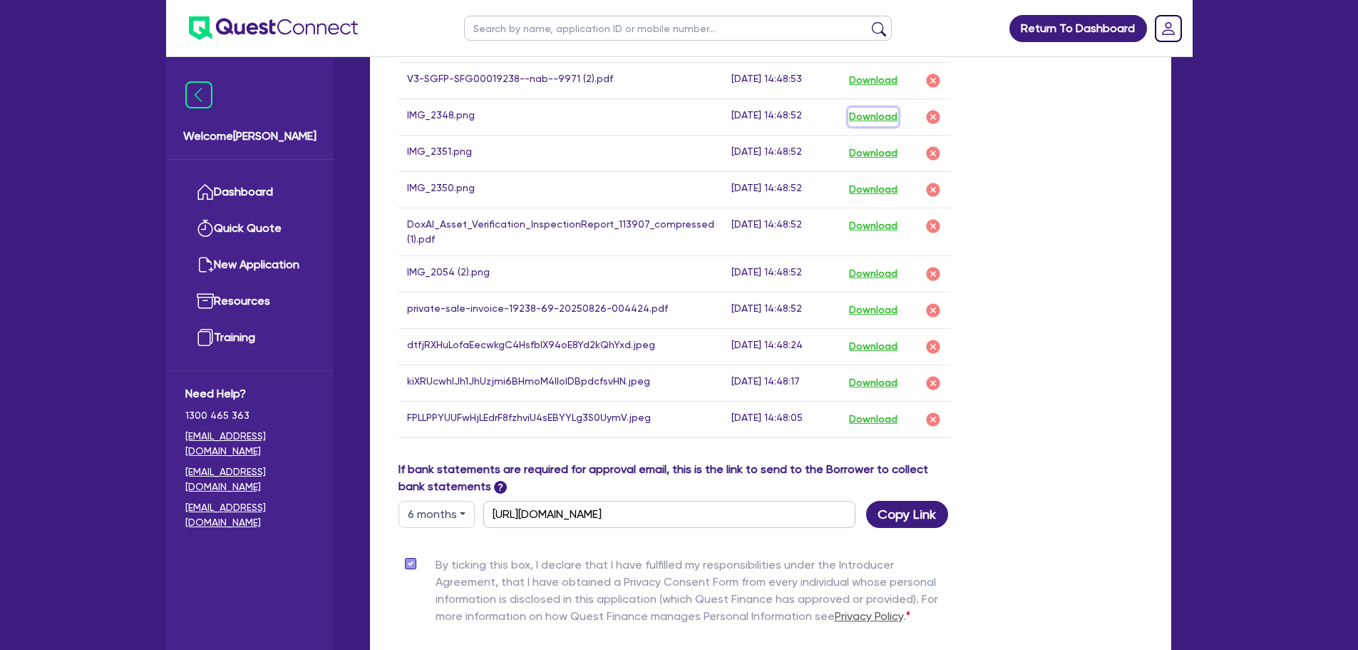
scroll to position [998, 0]
click at [863, 336] on button "Download" at bounding box center [873, 345] width 50 height 19
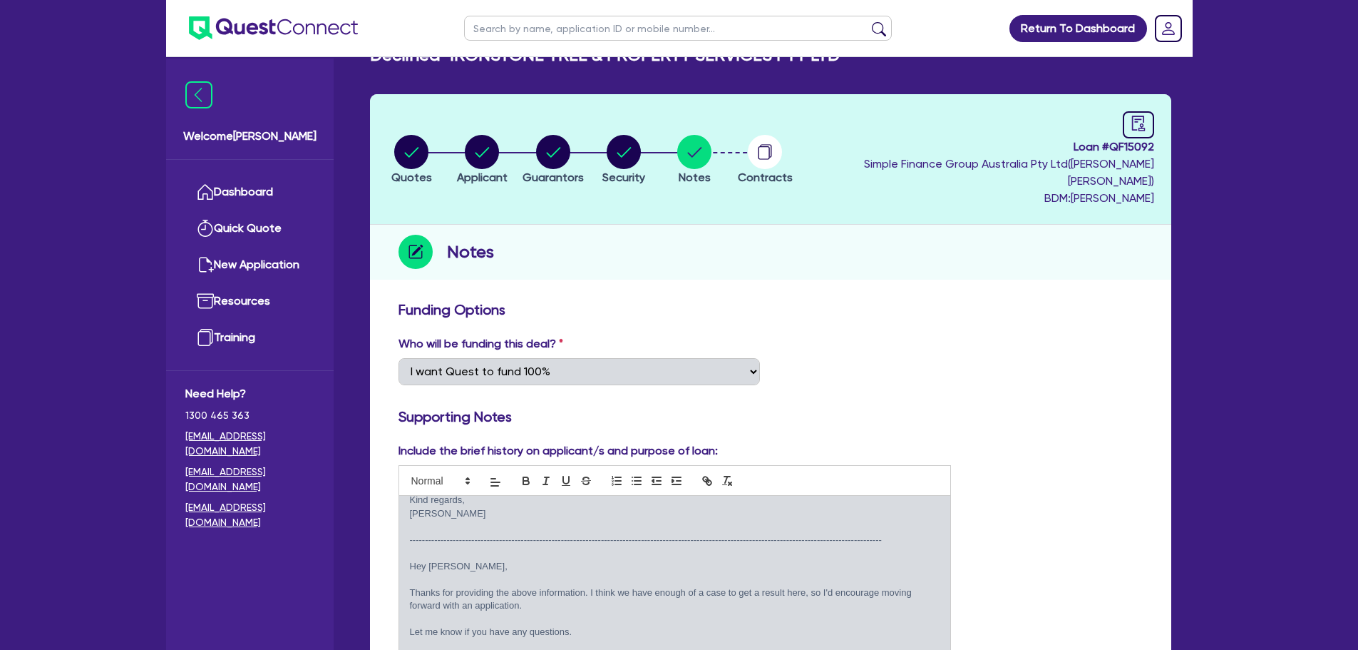
scroll to position [0, 0]
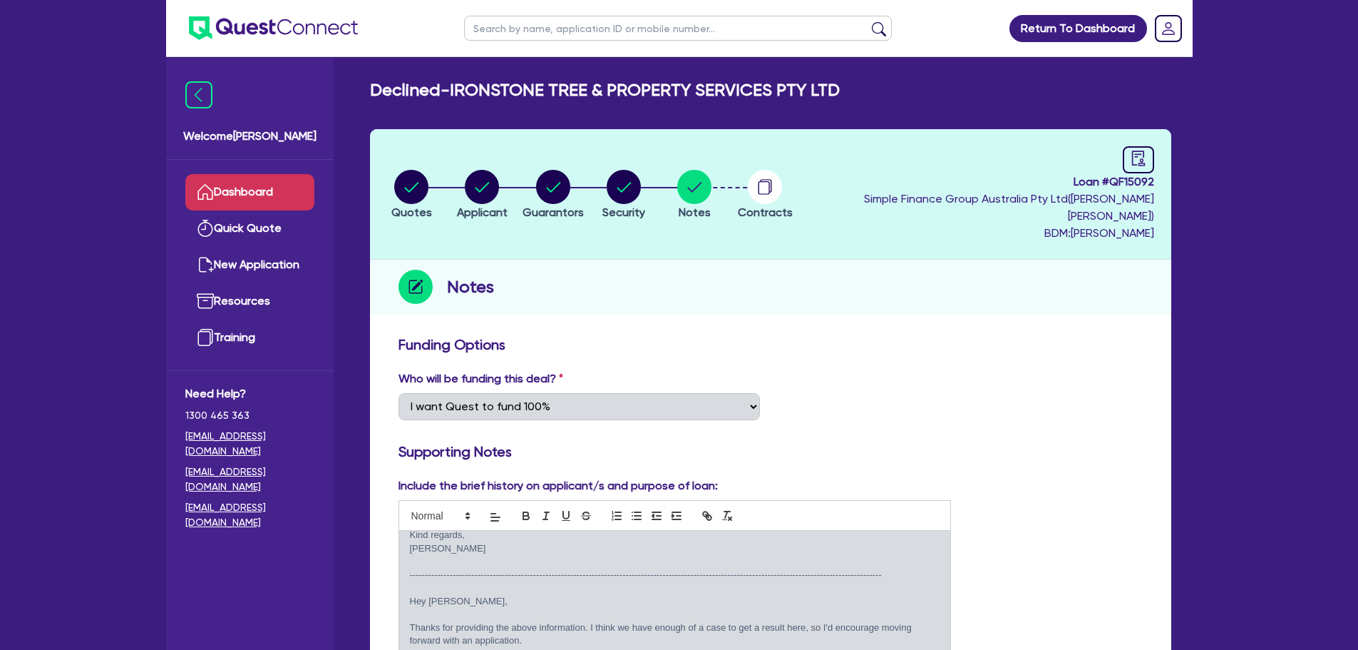
click at [279, 190] on link "Dashboard" at bounding box center [249, 192] width 129 height 36
